Goal: Task Accomplishment & Management: Use online tool/utility

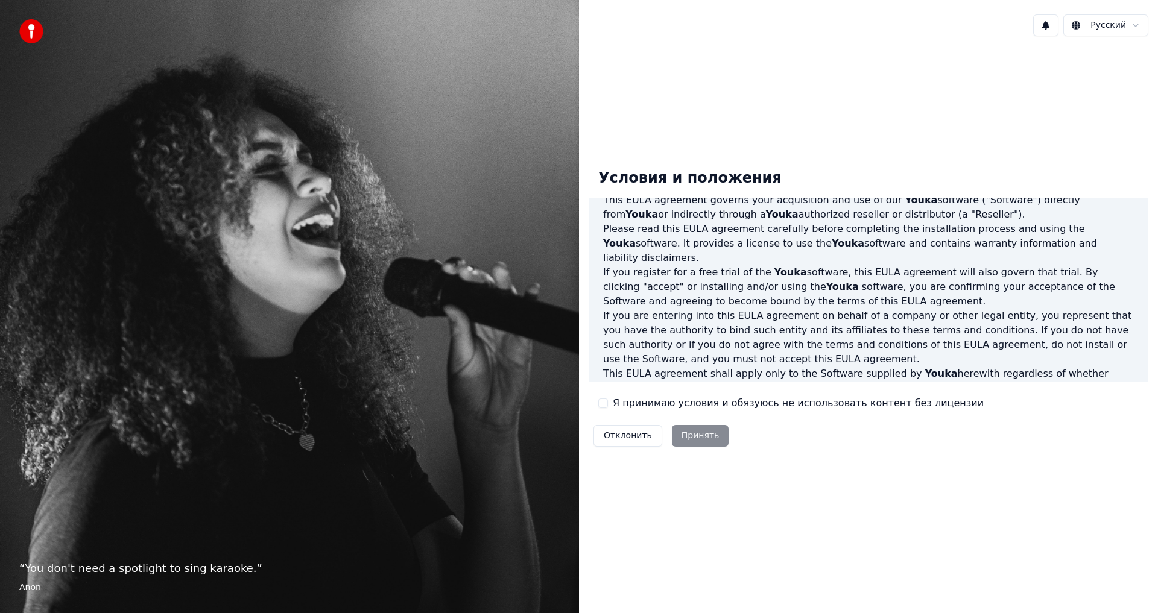
scroll to position [301, 0]
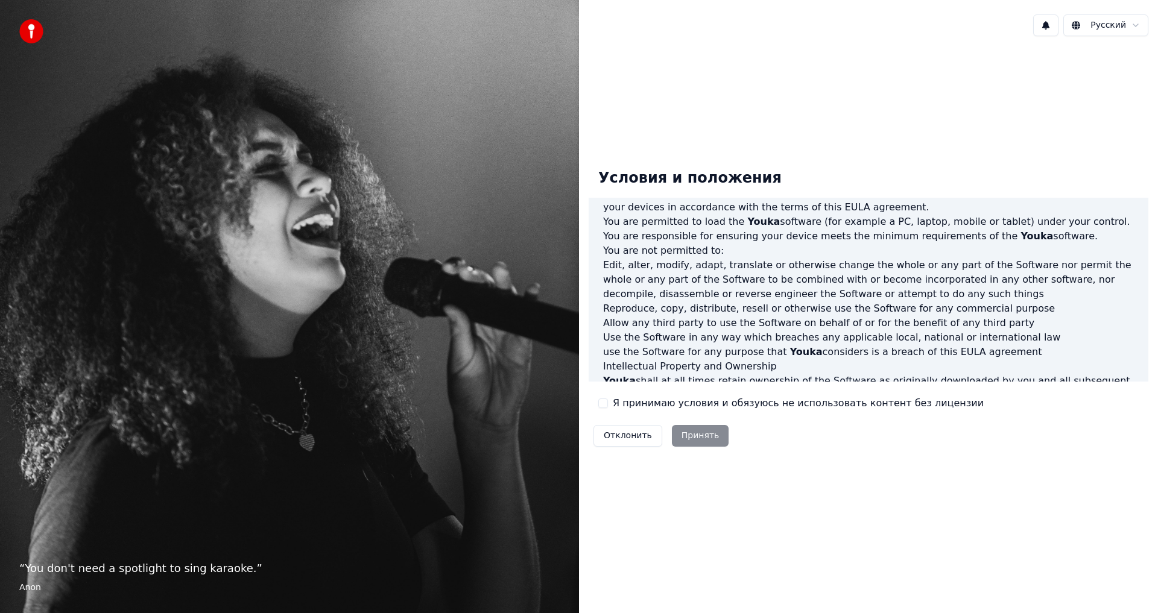
click at [743, 397] on label "Я принимаю условия и обязуюсь не использовать контент без лицензии" at bounding box center [798, 403] width 371 height 14
click at [608, 399] on button "Я принимаю условия и обязуюсь не использовать контент без лицензии" at bounding box center [603, 404] width 10 height 10
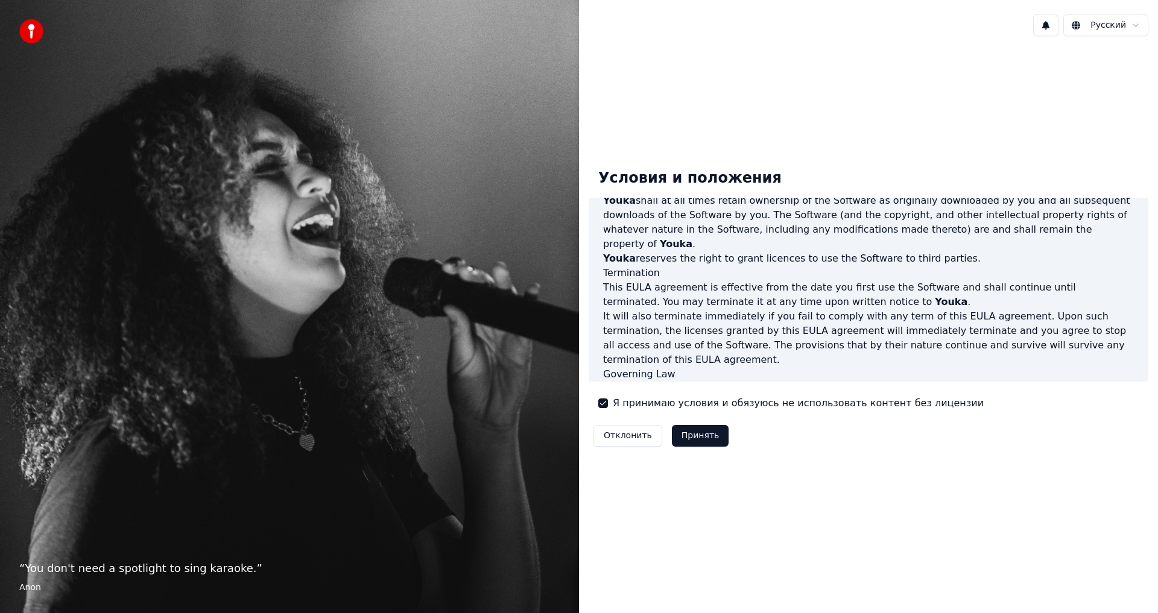
click at [698, 433] on button "Принять" at bounding box center [700, 436] width 57 height 22
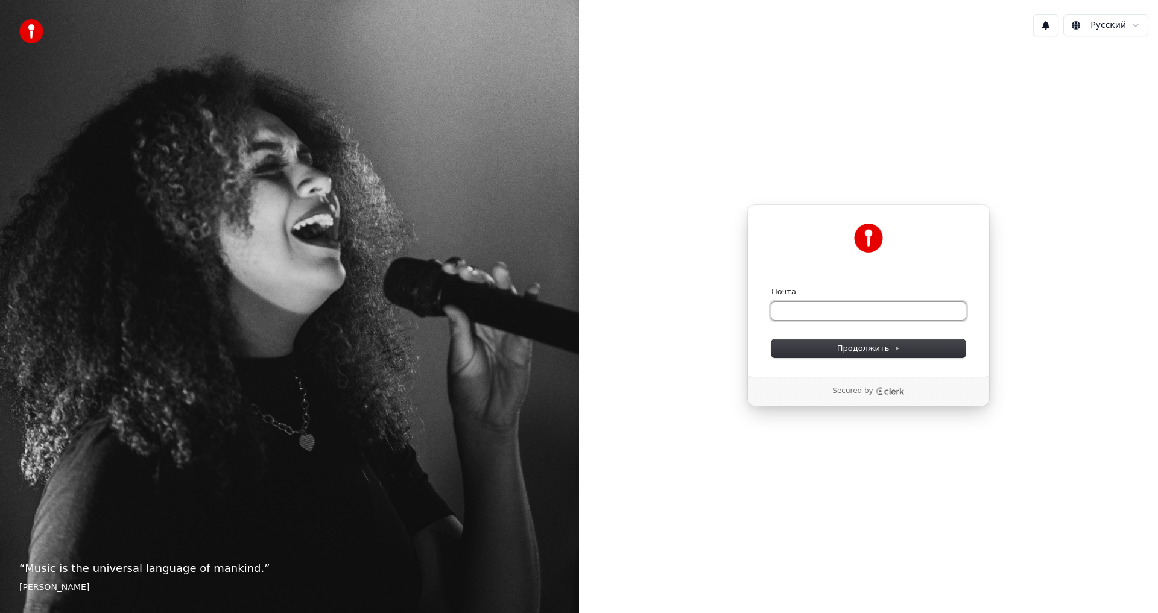
click at [854, 311] on input "Почта" at bounding box center [868, 311] width 194 height 18
click at [771, 286] on button "submit" at bounding box center [771, 286] width 0 height 0
type input "**********"
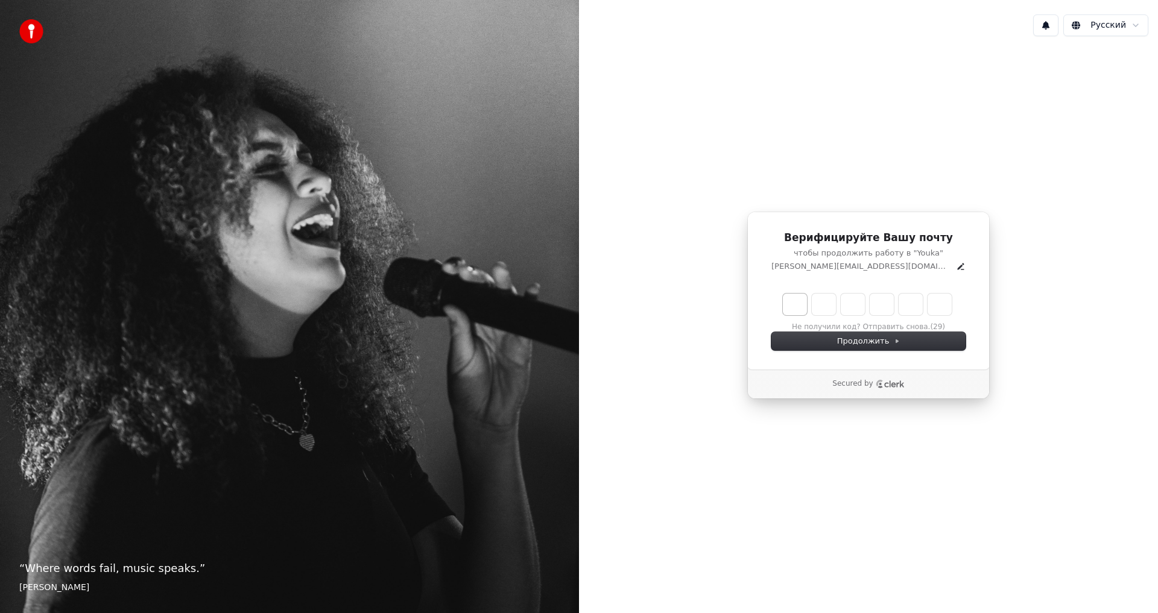
click at [793, 301] on input "Enter verification code. Digit 1" at bounding box center [795, 305] width 24 height 22
type input "*"
type input "**"
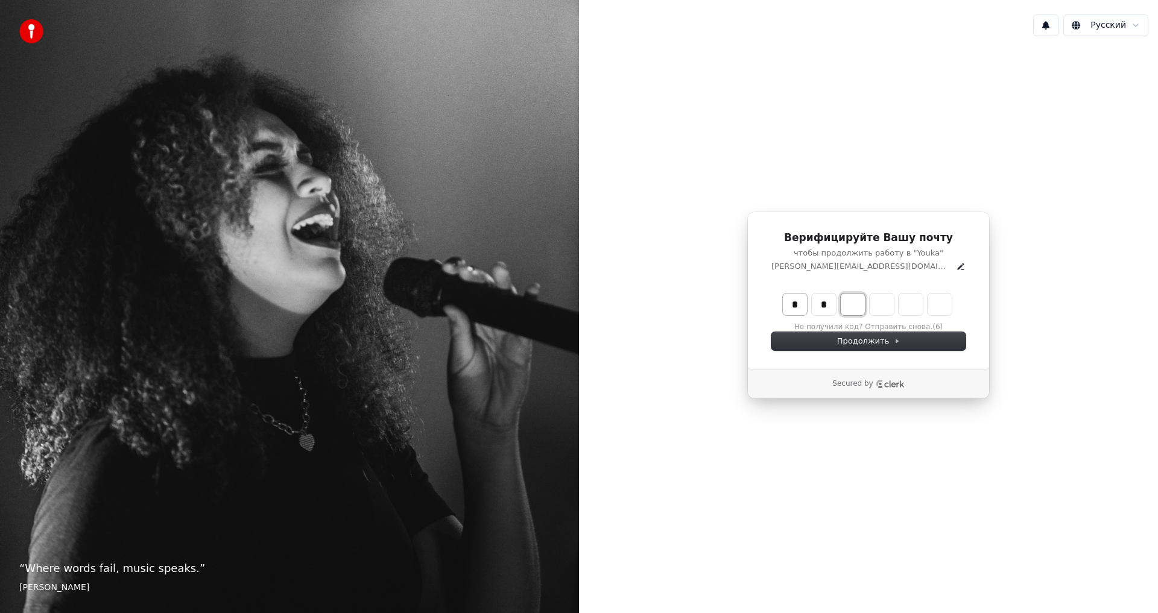
type input "*"
type input "***"
type input "*"
type input "****"
type input "*"
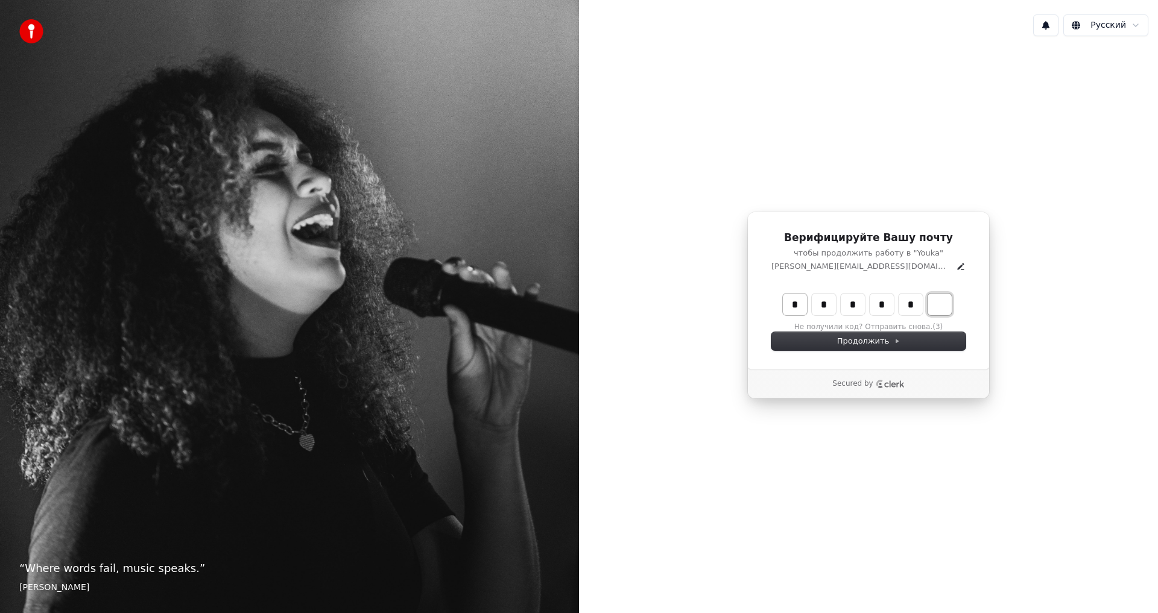
type input "******"
type input "*"
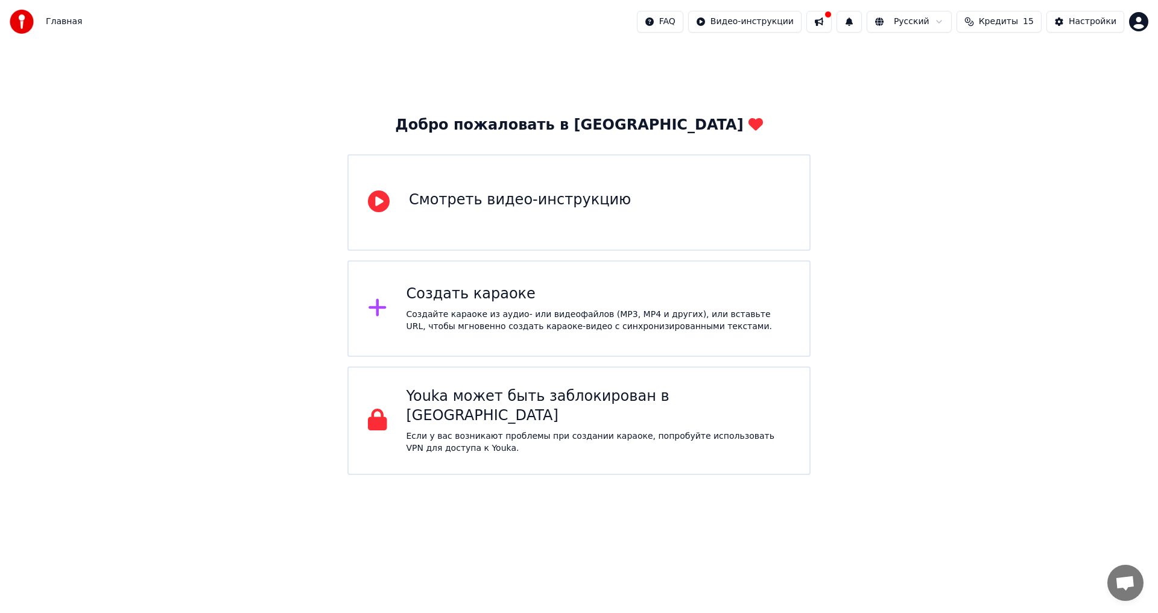
click at [672, 320] on div "Создайте караоке из аудио- или видеофайлов (MP3, MP4 и других), или вставьте UR…" at bounding box center [598, 321] width 384 height 24
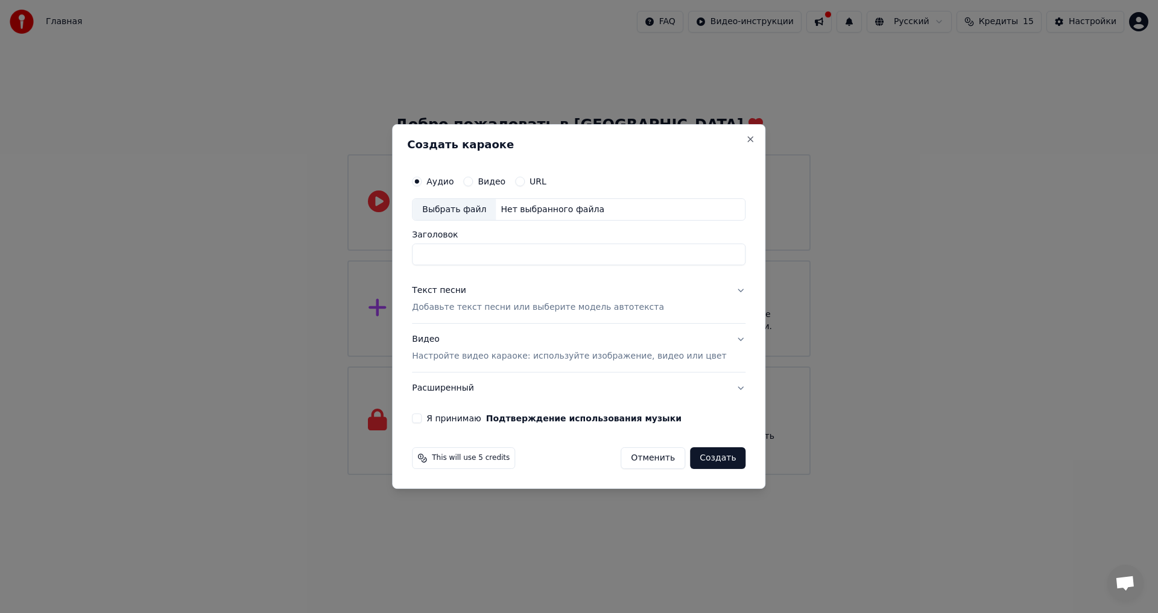
click at [725, 339] on button "Видео Настройте видео караоке: используйте изображение, видео или цвет" at bounding box center [578, 348] width 333 height 48
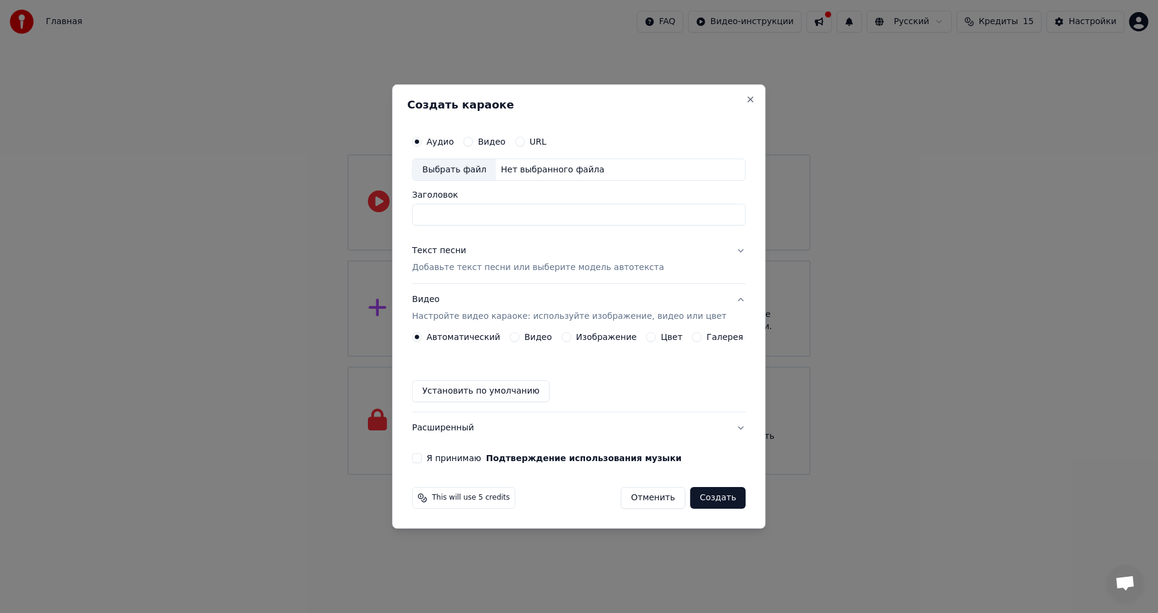
click at [507, 216] on input "Заголовок" at bounding box center [578, 215] width 333 height 22
type input "*"
click at [477, 135] on div "Аудио Видео URL" at bounding box center [578, 142] width 333 height 24
click at [473, 142] on button "Видео" at bounding box center [468, 142] width 10 height 10
click at [474, 208] on input "Заголовок" at bounding box center [578, 215] width 333 height 22
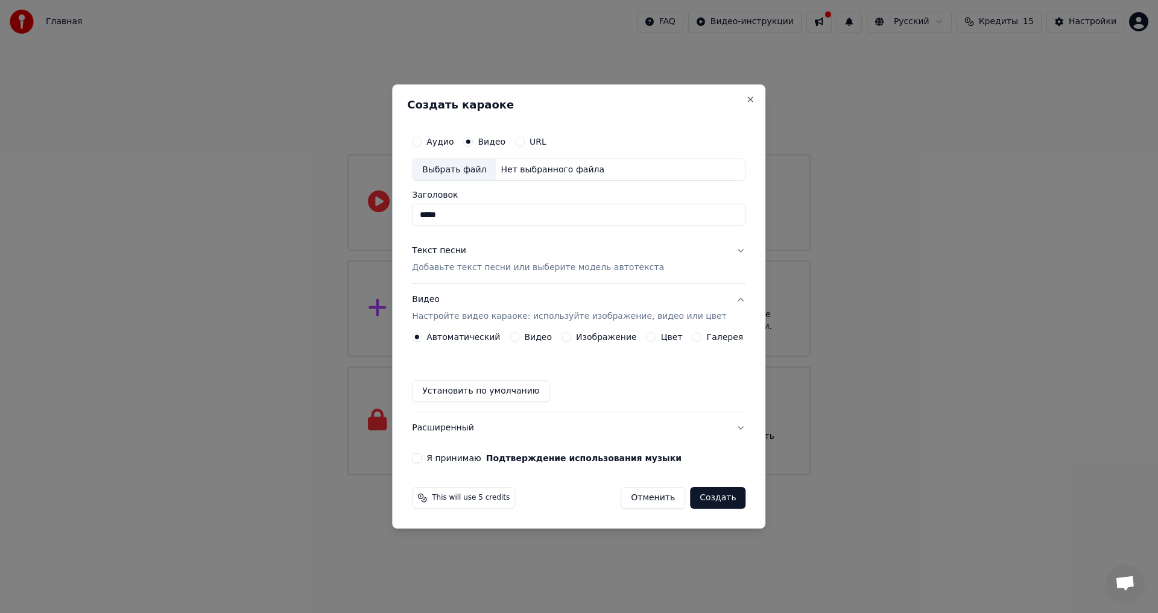
type input "*****"
click at [726, 249] on button "Текст песни Добавьте текст песни или выберите модель автотекста" at bounding box center [578, 260] width 333 height 48
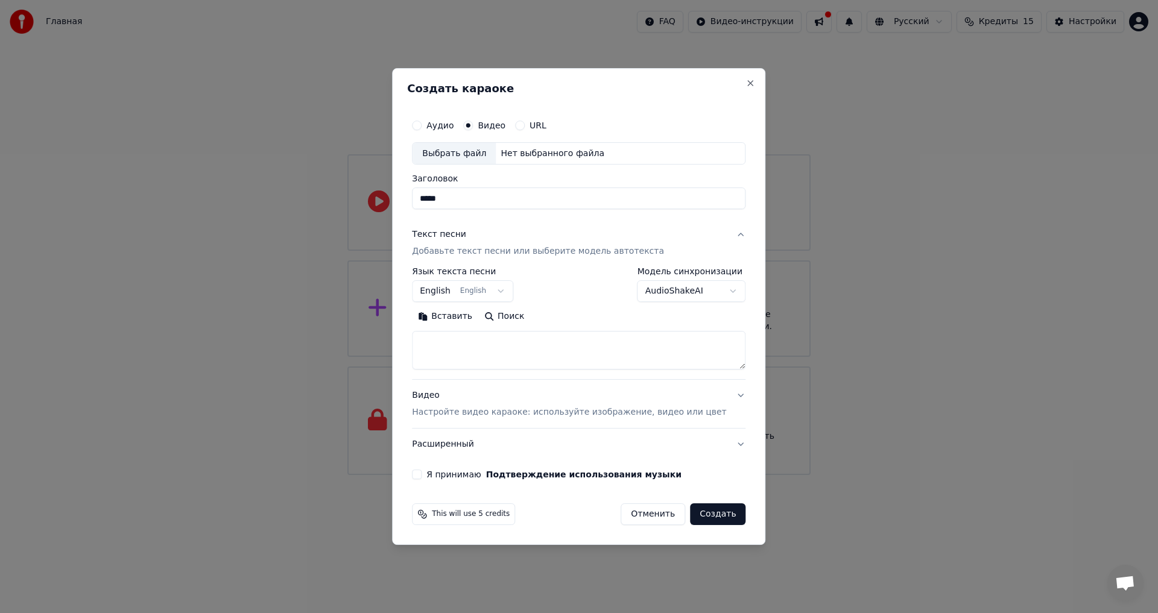
click at [515, 287] on body "Главная FAQ Видео-инструкции Русский Кредиты 15 Настройки Добро пожаловать в Yo…" at bounding box center [579, 237] width 1158 height 475
click at [660, 328] on body "Главная FAQ Видео-инструкции Русский Кредиты 15 Настройки Добро пожаловать в Yo…" at bounding box center [579, 237] width 1158 height 475
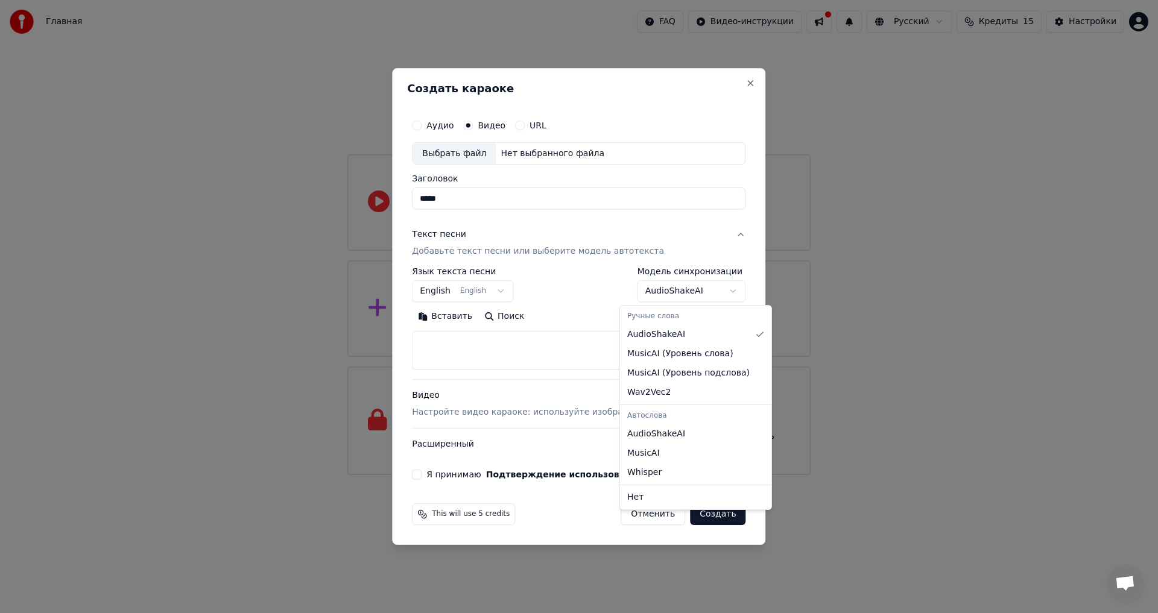
click at [698, 284] on body "Главная FAQ Видео-инструкции Русский Кредиты 15 Настройки Добро пожаловать в Yo…" at bounding box center [579, 237] width 1158 height 475
click at [608, 282] on body "Главная FAQ Видео-инструкции Русский Кредиты 15 Настройки Добро пожаловать в Yo…" at bounding box center [579, 237] width 1158 height 475
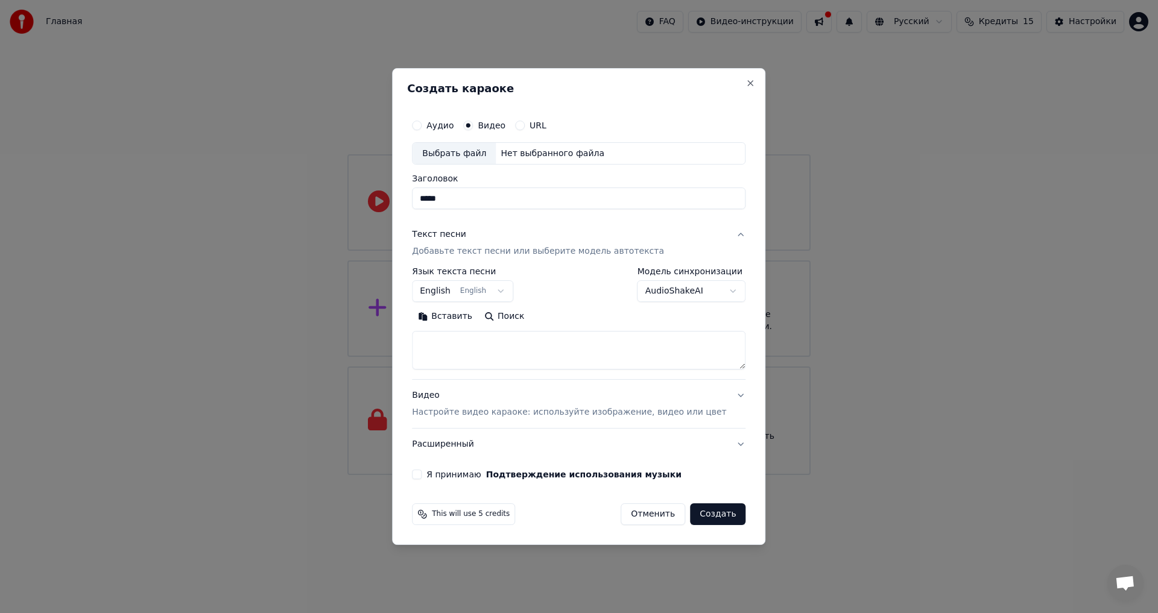
click at [656, 513] on button "Отменить" at bounding box center [652, 514] width 65 height 22
select select
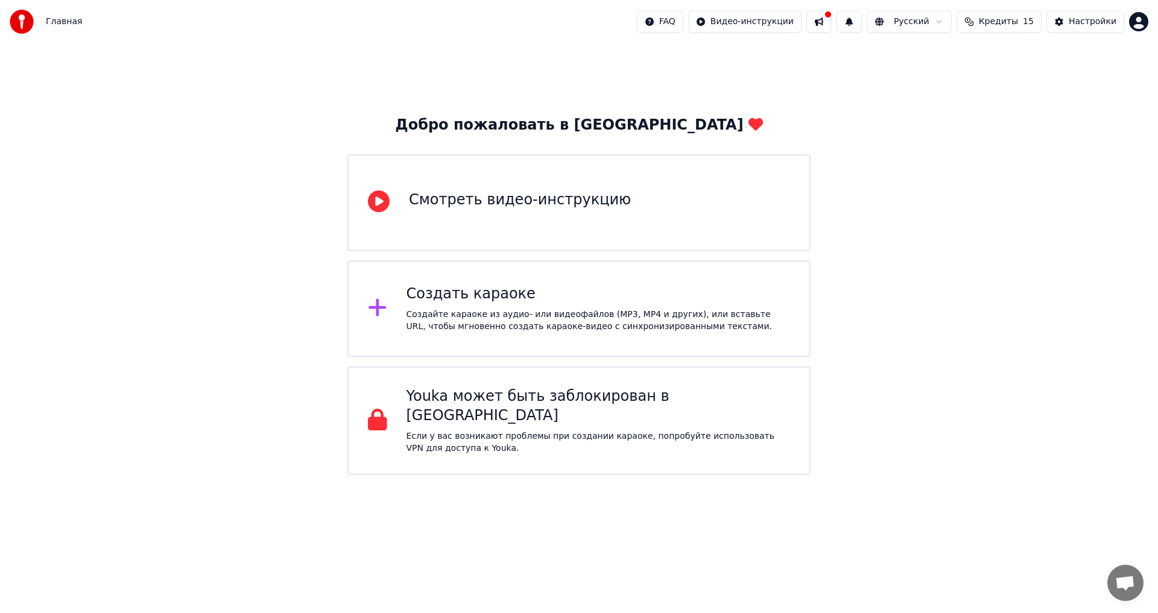
click at [1018, 25] on span "Кредиты" at bounding box center [998, 22] width 39 height 12
click at [564, 197] on div "Смотреть видео-инструкцию" at bounding box center [520, 200] width 222 height 19
